Goal: Information Seeking & Learning: Learn about a topic

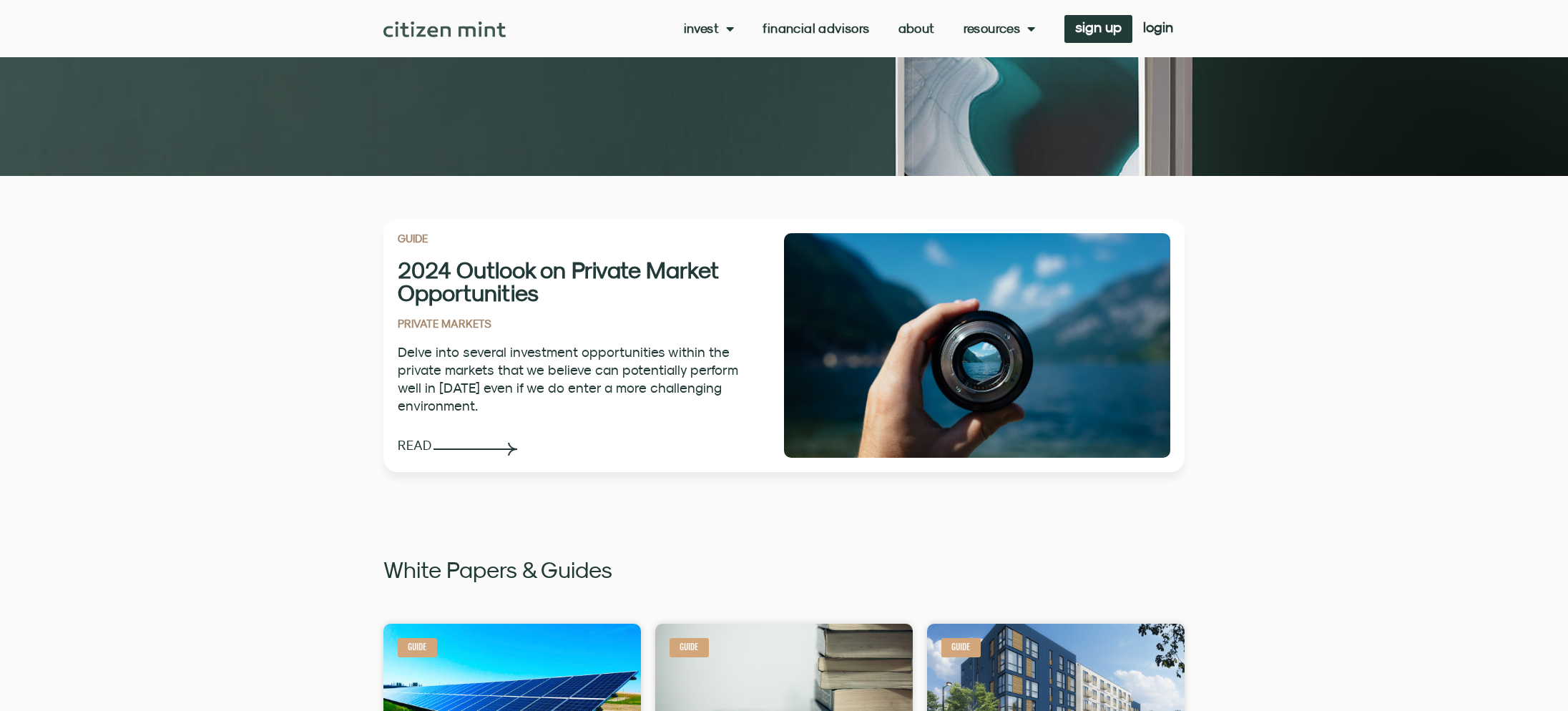
click at [1392, 308] on section "GUIDE 2024 Outlook on Private Market Opportunities PRIVATE MARKETS Delve into s…" at bounding box center [784, 346] width 1568 height 339
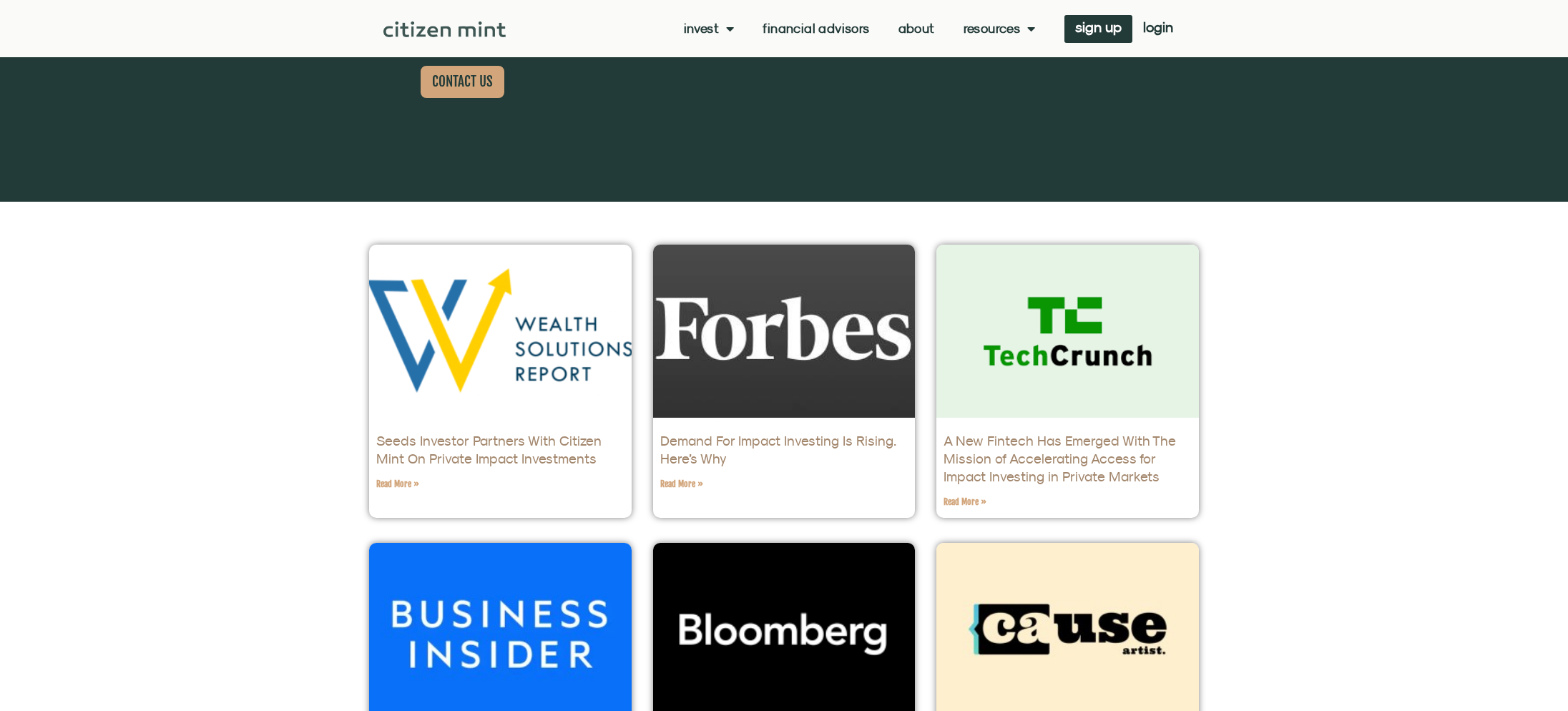
scroll to position [324, 0]
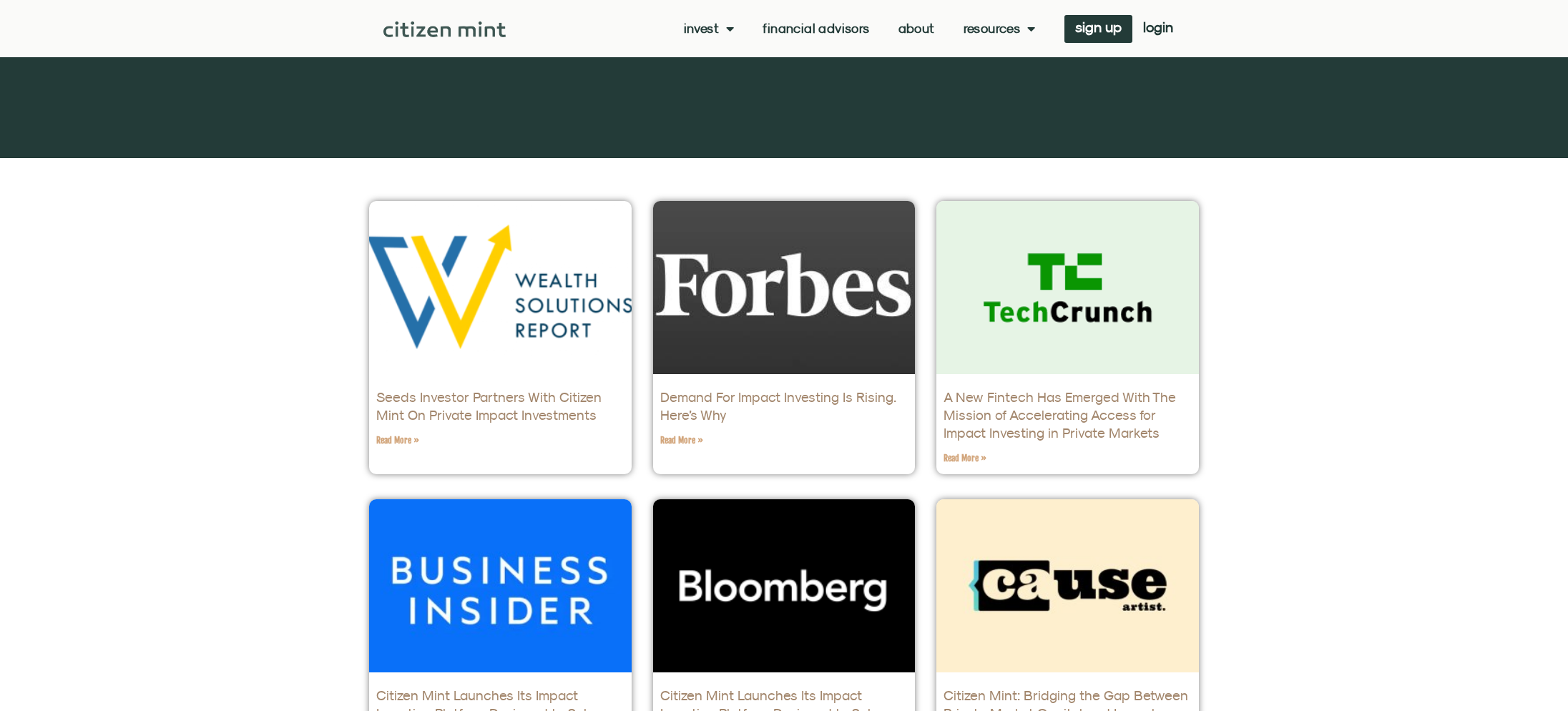
click at [765, 389] on link "Demand For Impact Investing Is Rising. Here’s Why" at bounding box center [778, 406] width 236 height 34
click at [837, 34] on link "Financial Advisors" at bounding box center [816, 28] width 107 height 15
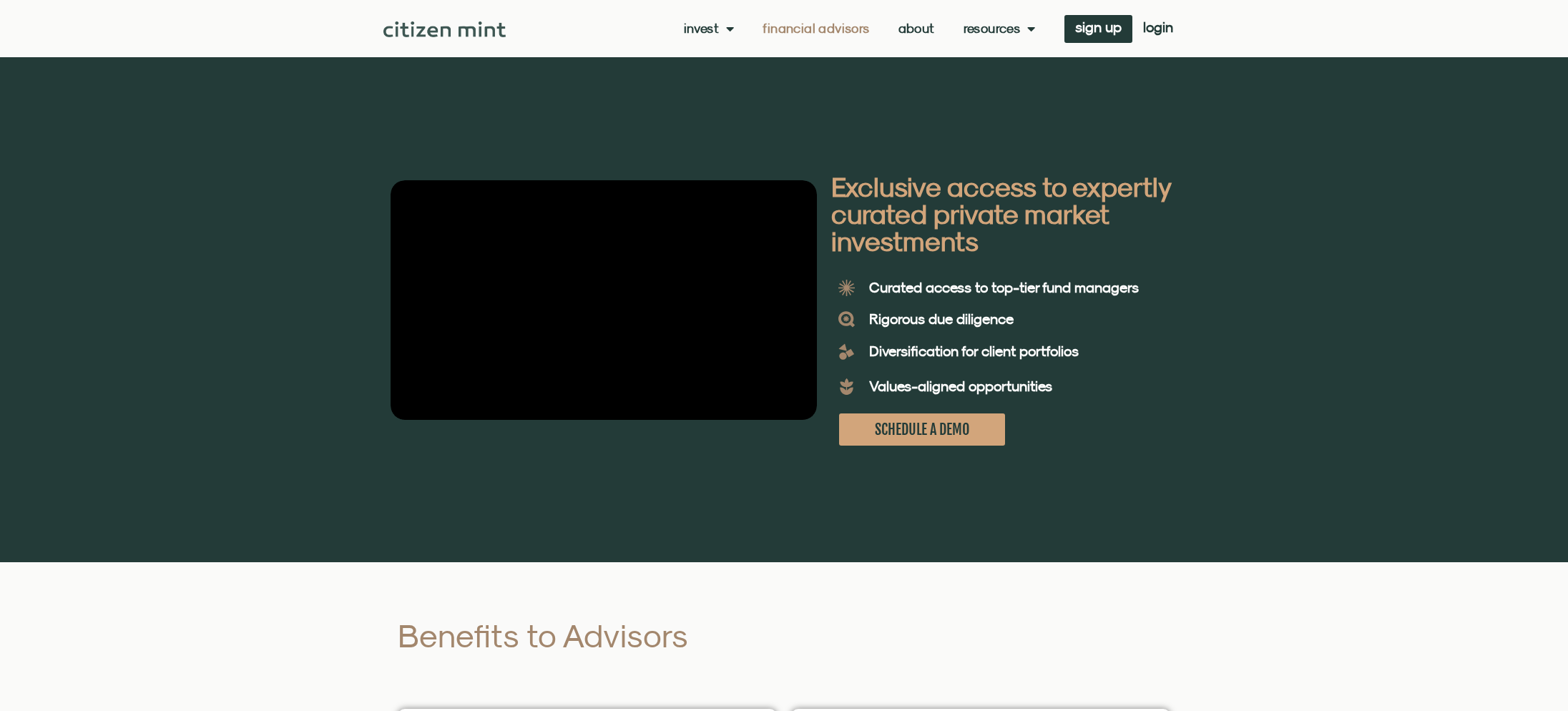
click at [1259, 309] on div at bounding box center [784, 309] width 1568 height 505
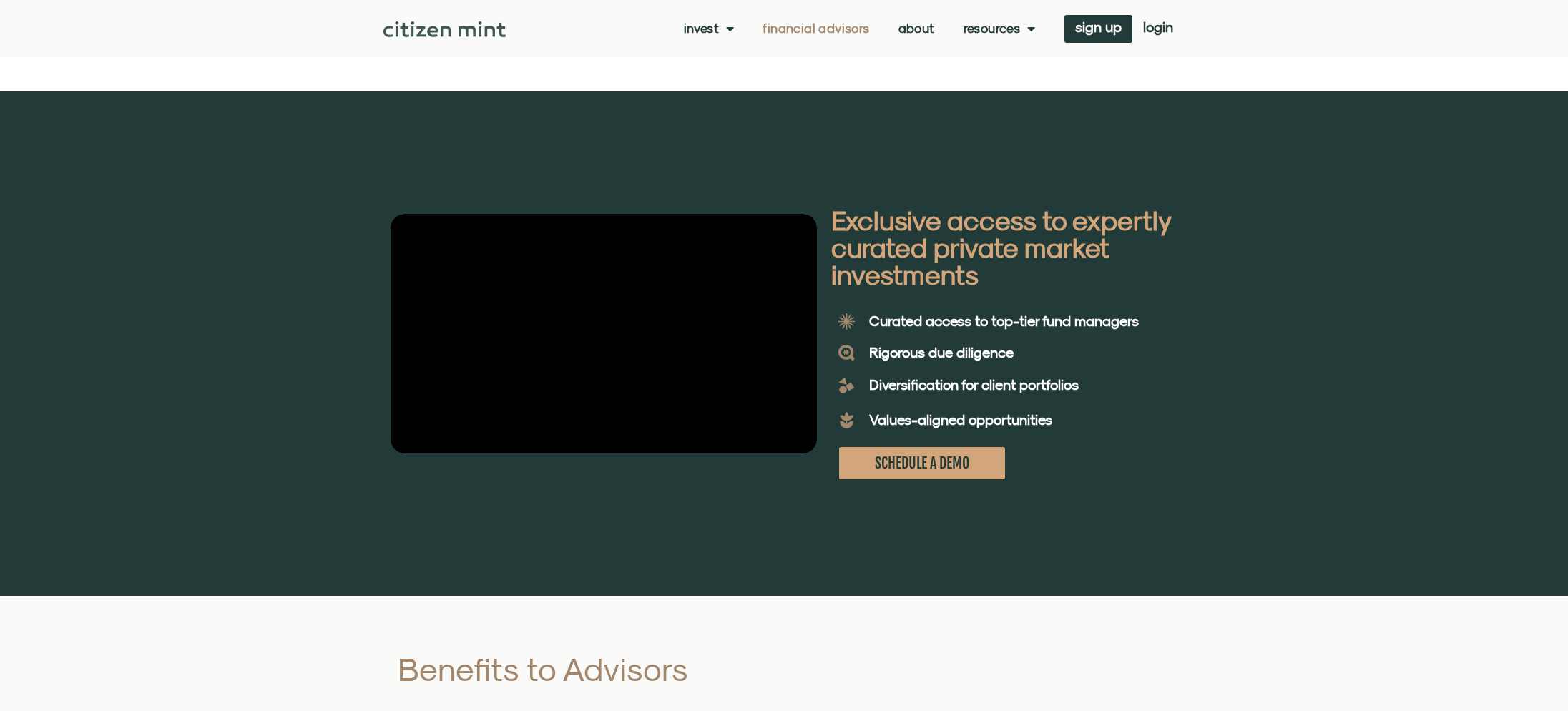
click at [1255, 329] on div at bounding box center [784, 343] width 1568 height 505
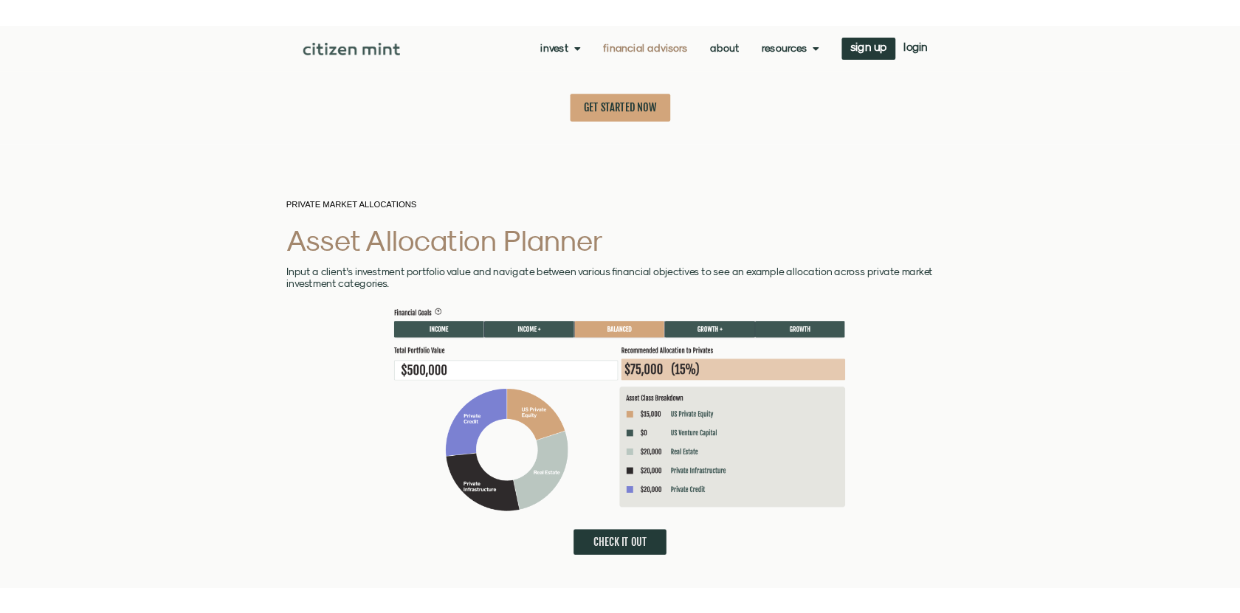
scroll to position [3571, 0]
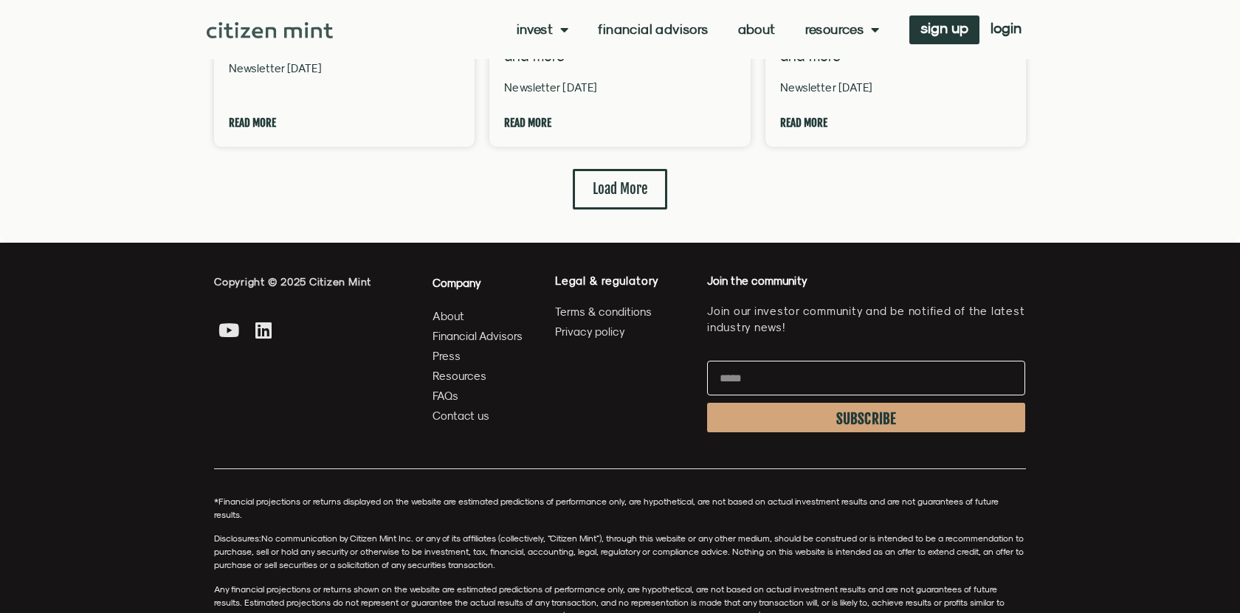
scroll to position [3654, 0]
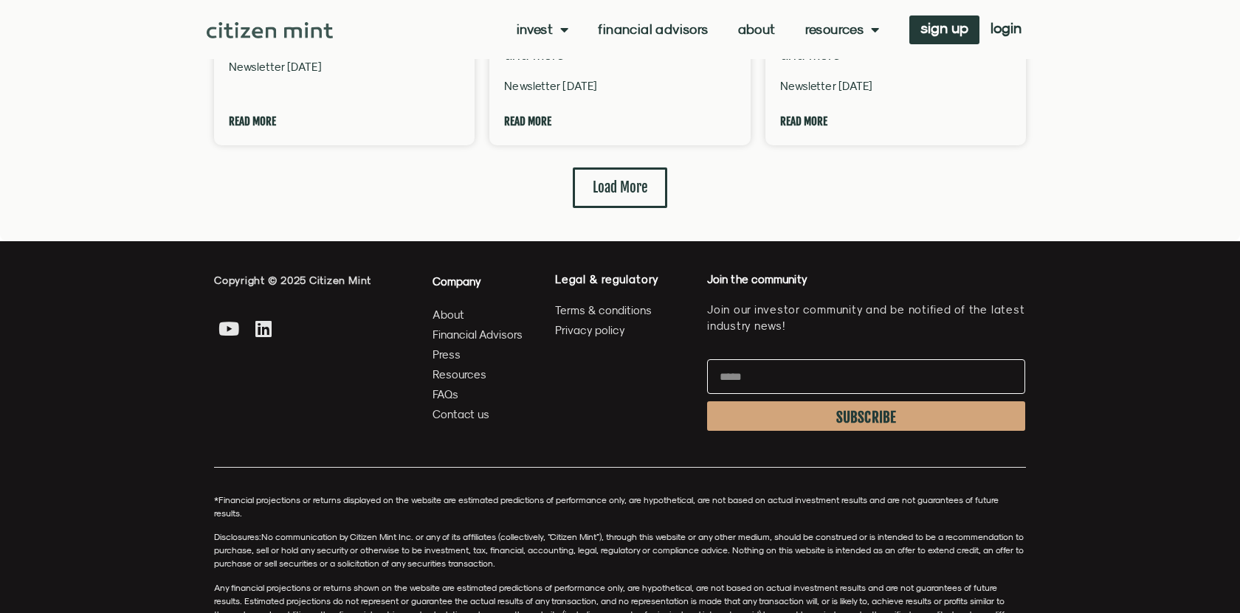
click at [452, 365] on span "Resources" at bounding box center [460, 374] width 54 height 18
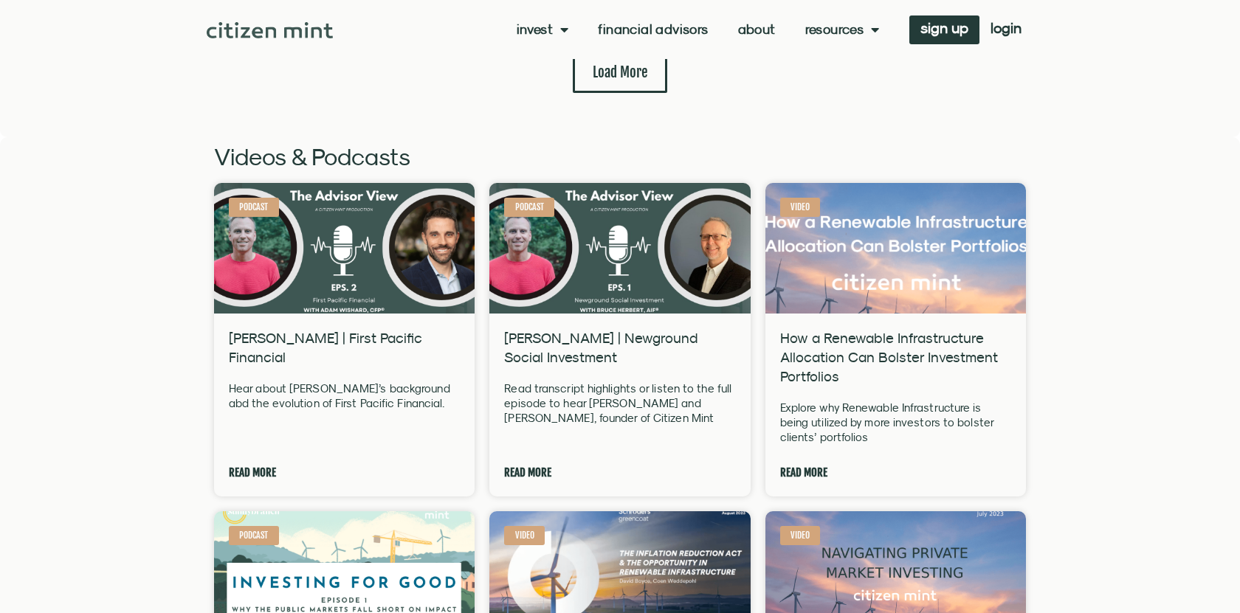
scroll to position [2271, 0]
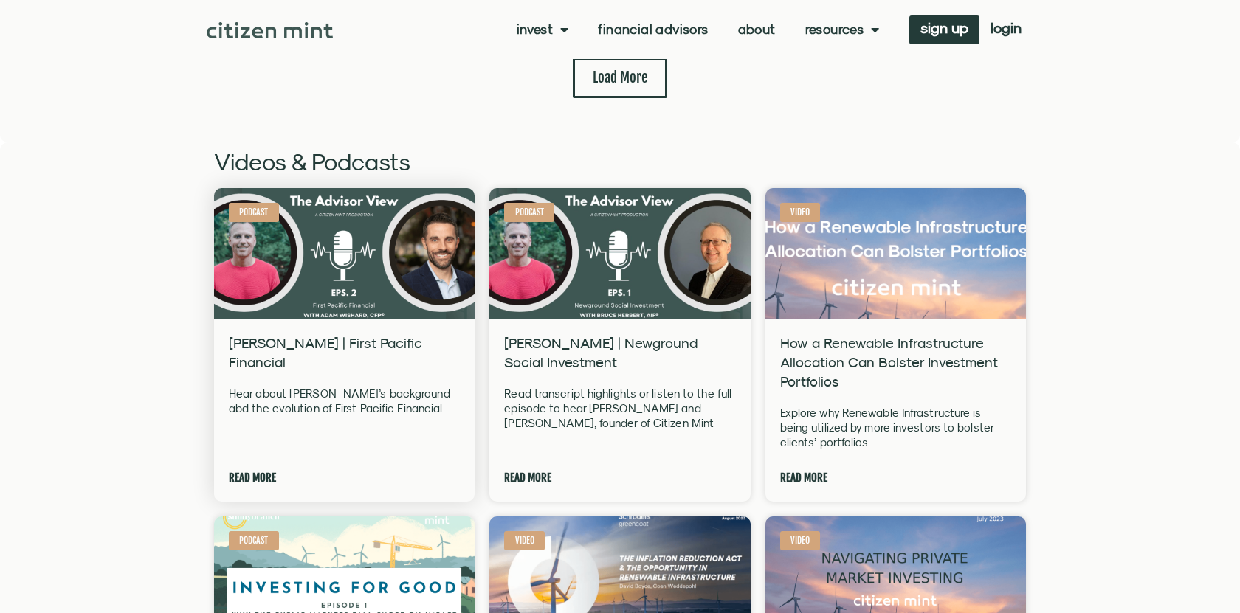
click at [306, 220] on img at bounding box center [344, 253] width 264 height 148
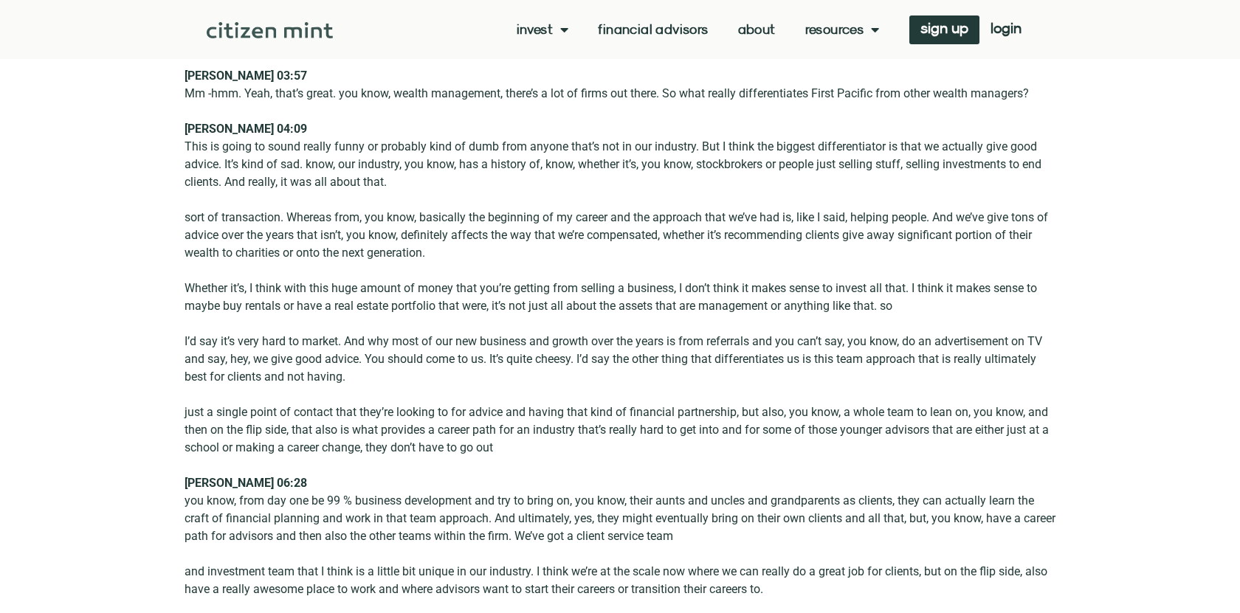
scroll to position [1291, 0]
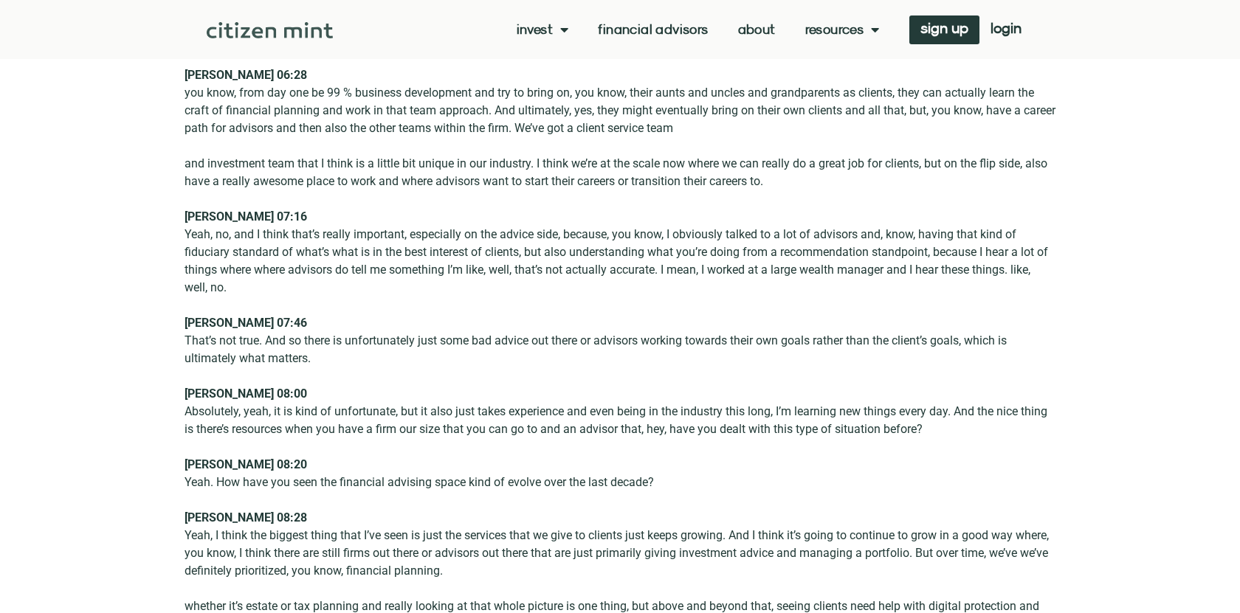
scroll to position [1685, 0]
click at [582, 254] on div "Yeah, no, and I think that’s really important, especially on the advice side, b…" at bounding box center [620, 263] width 871 height 71
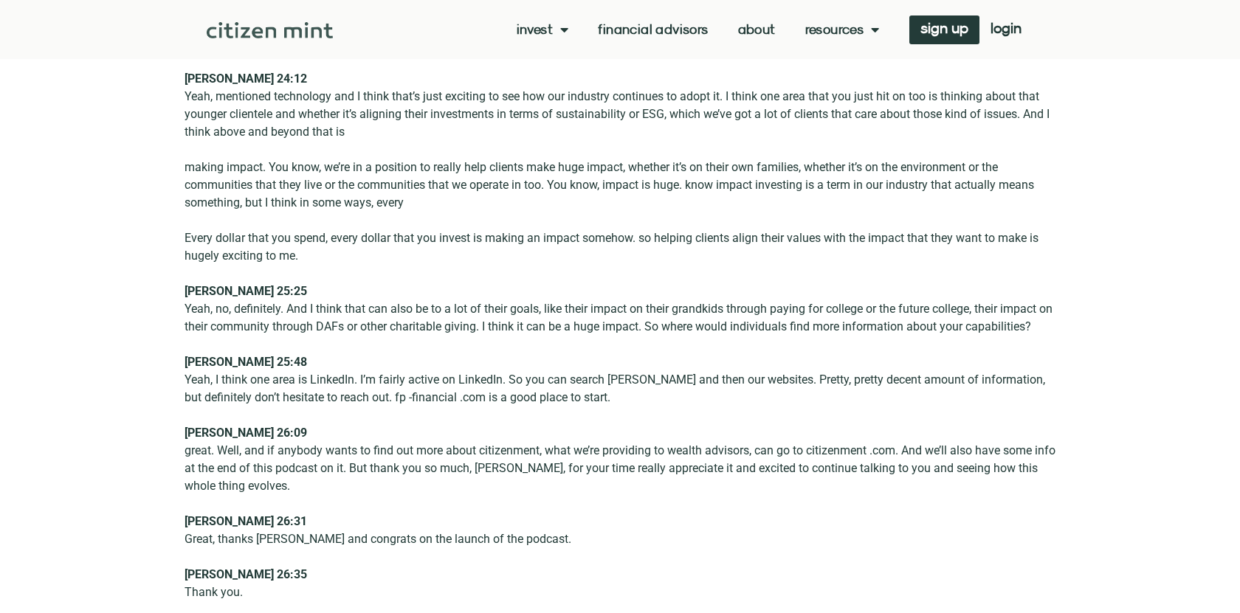
scroll to position [4805, 0]
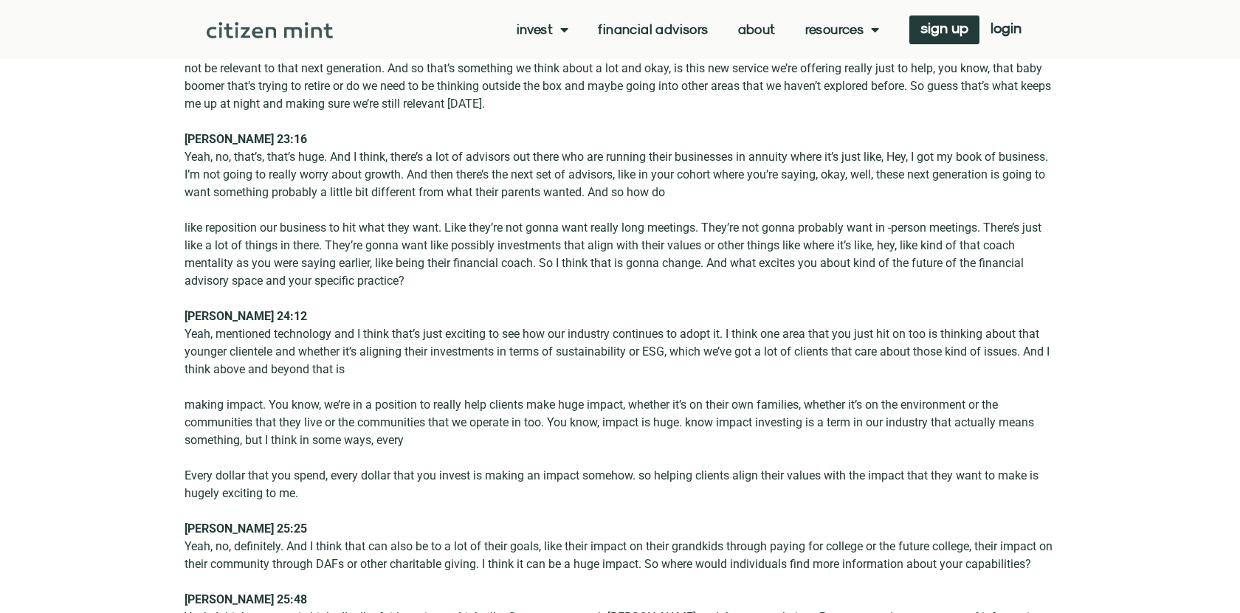
scroll to position [4559, 0]
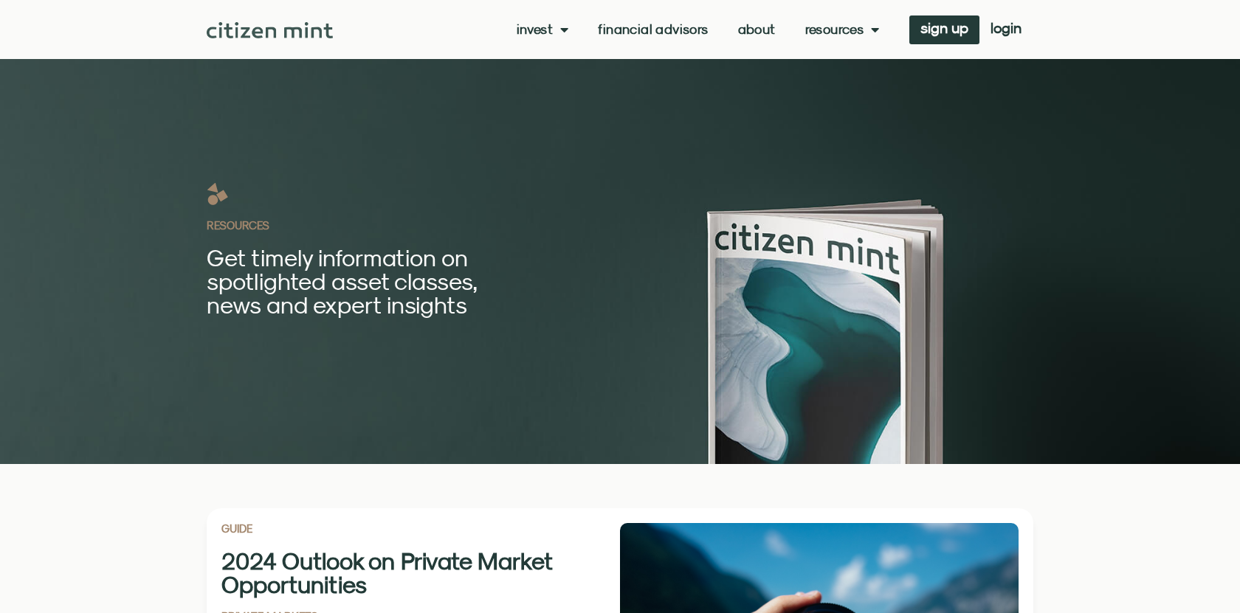
click at [835, 32] on link "Resources" at bounding box center [842, 29] width 75 height 15
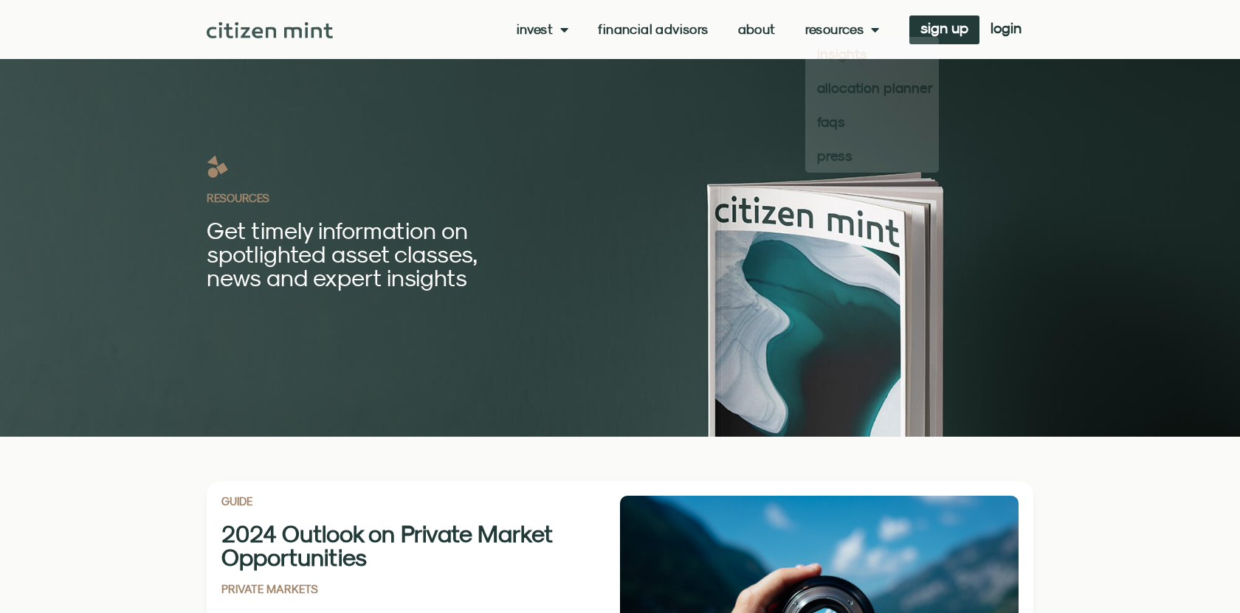
scroll to position [31, 0]
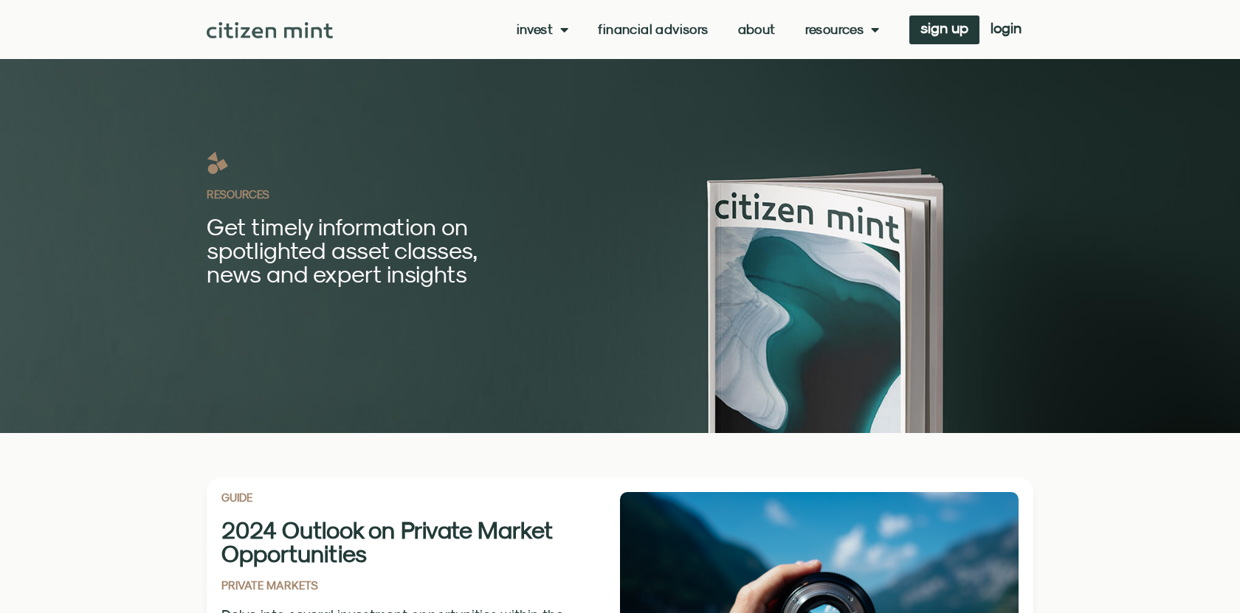
click at [857, 34] on link "Resources" at bounding box center [842, 29] width 75 height 15
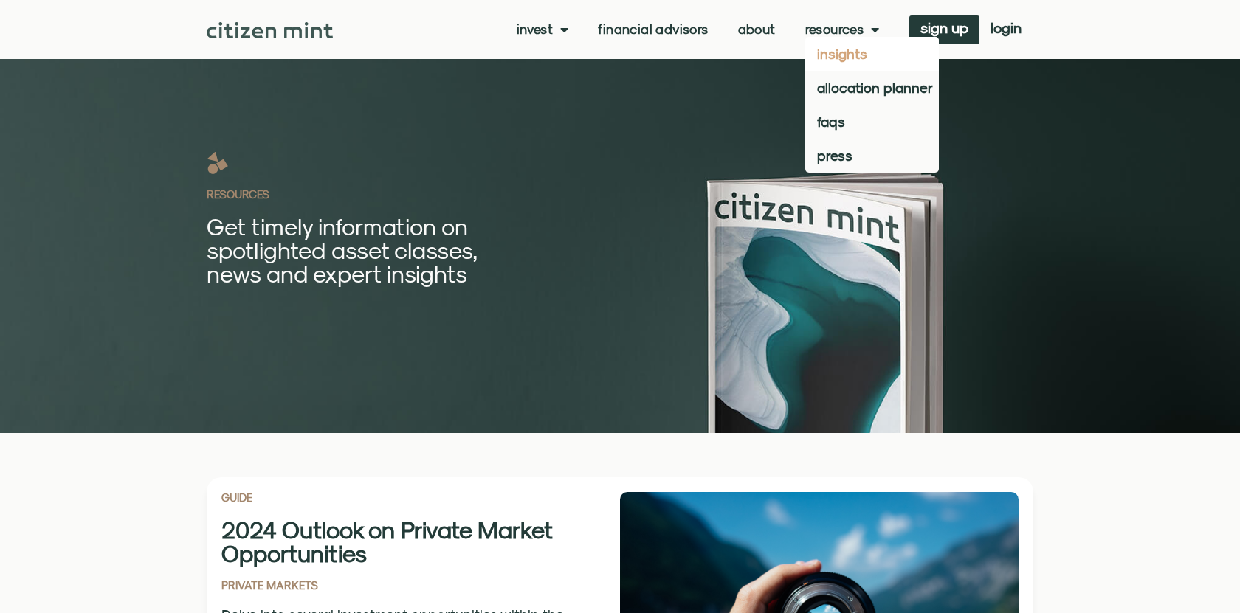
click at [505, 189] on h2 "RESOURCES" at bounding box center [438, 194] width 463 height 11
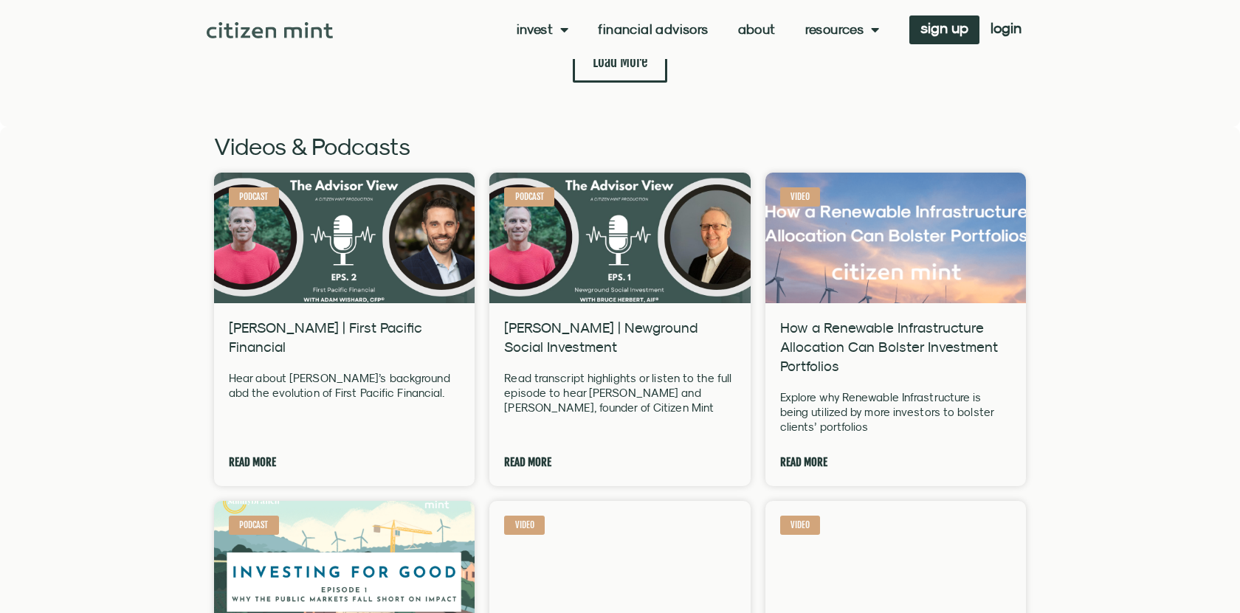
scroll to position [2282, 0]
